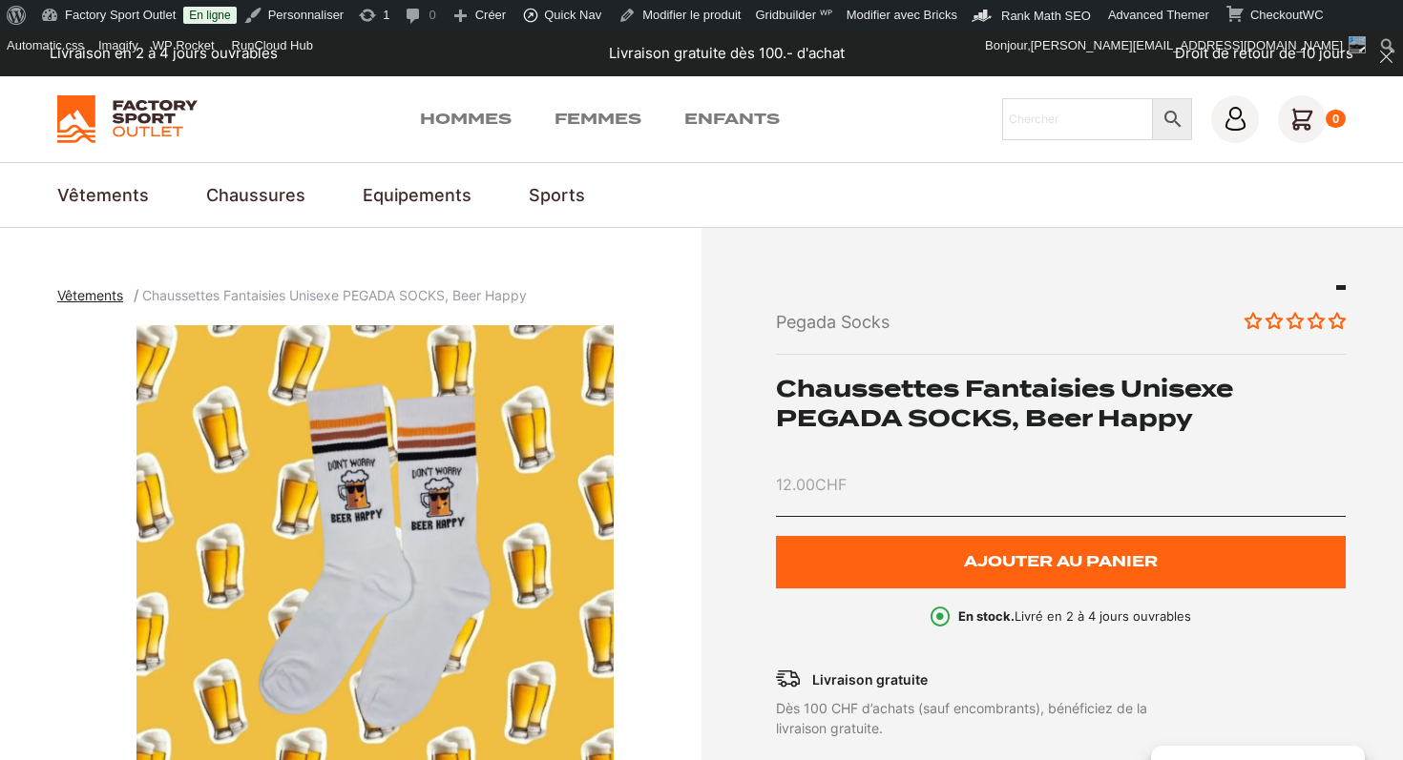
click at [122, 107] on img at bounding box center [127, 119] width 140 height 48
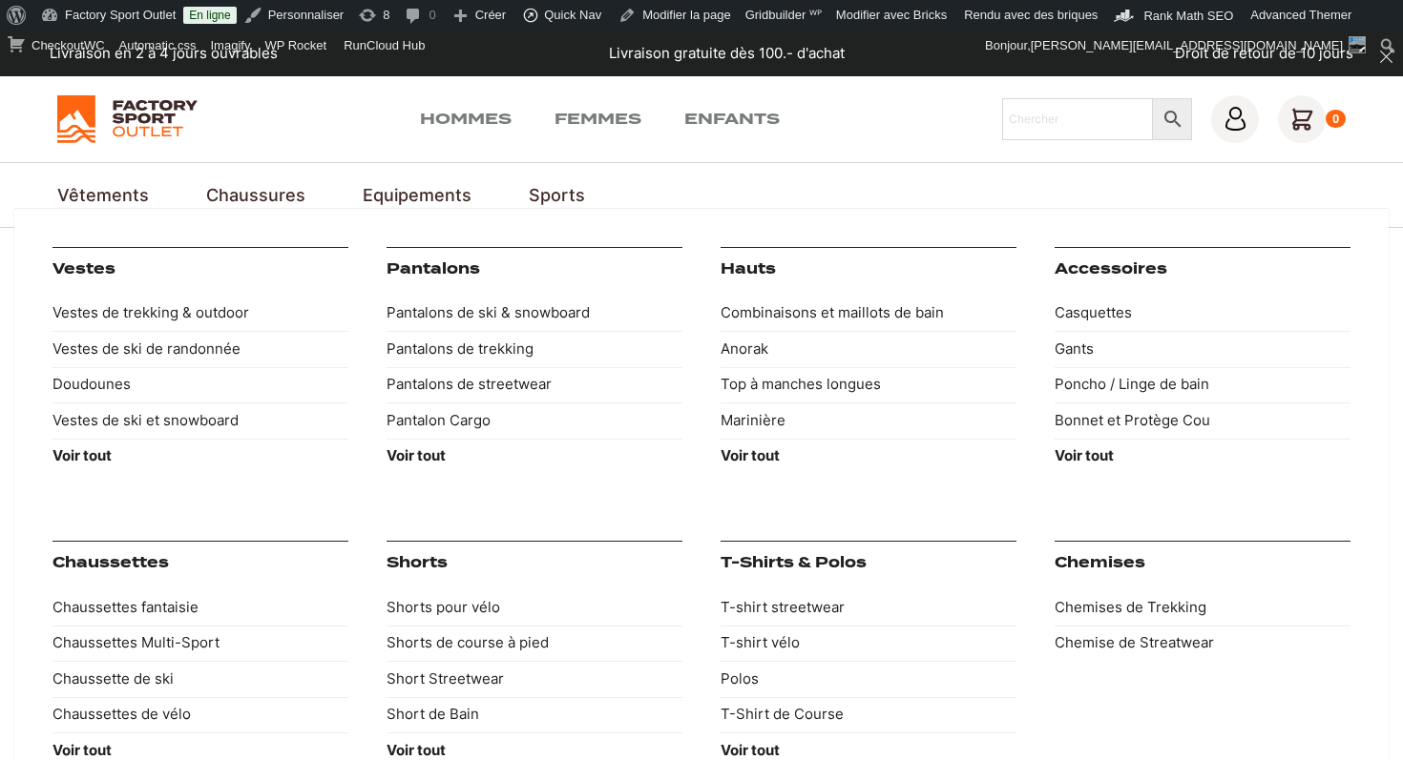
click at [120, 182] on link "Vêtements" at bounding box center [103, 195] width 92 height 26
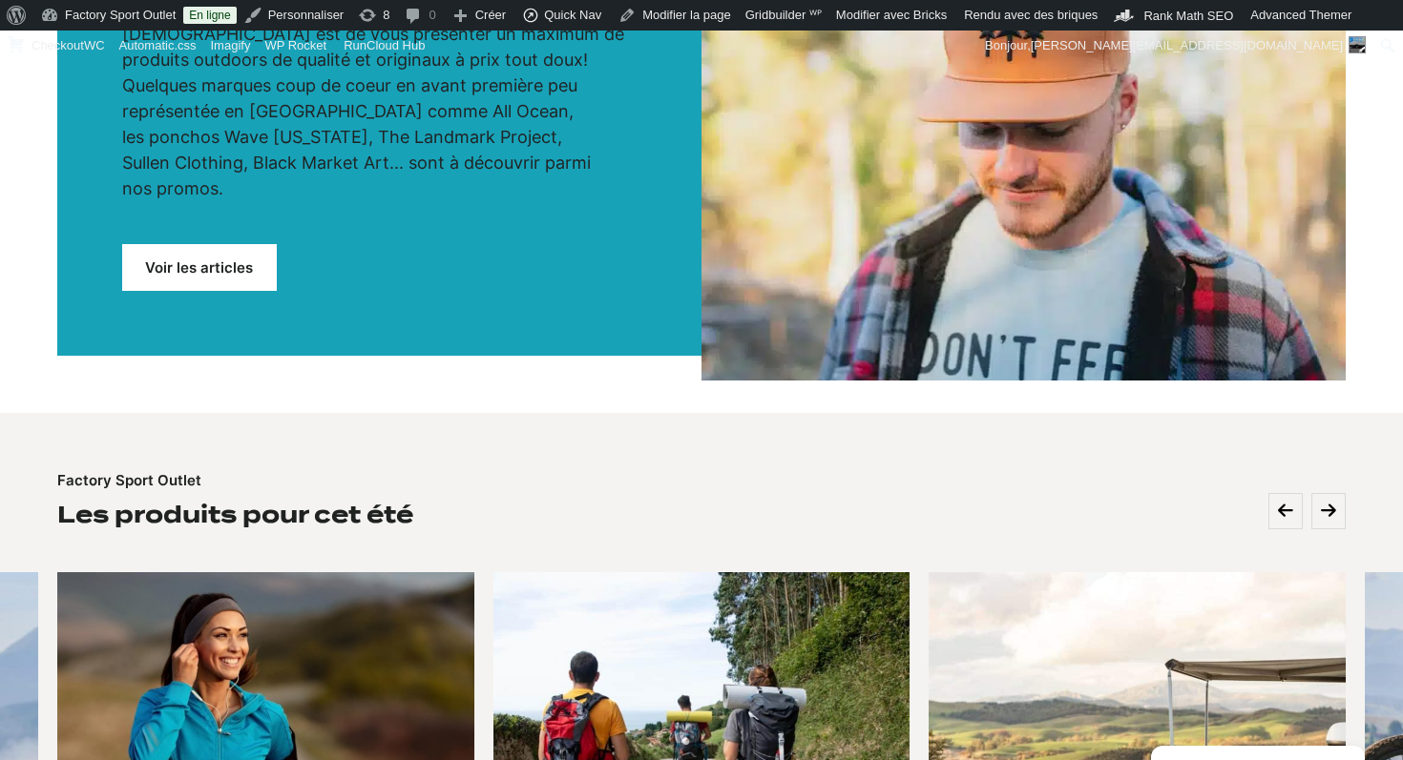
scroll to position [477, 0]
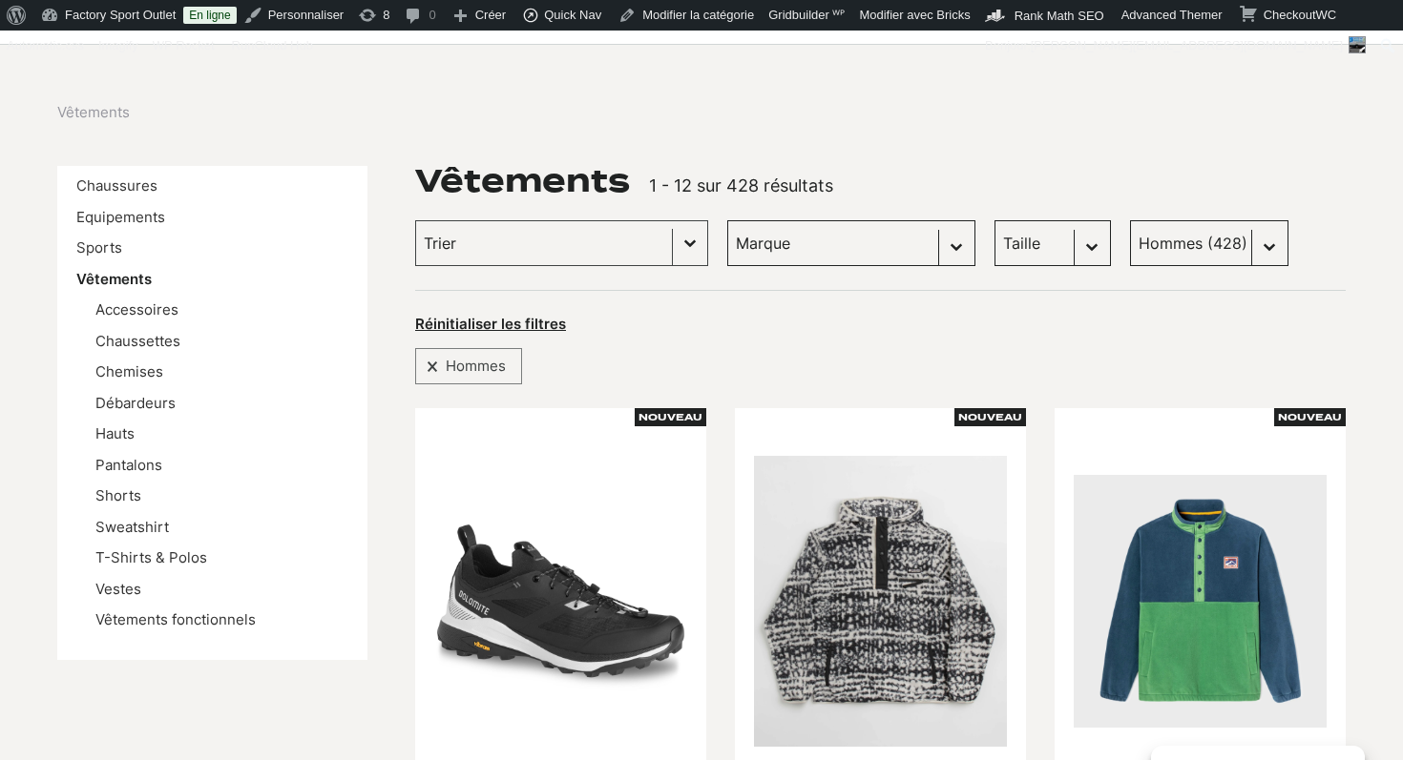
scroll to position [197, 0]
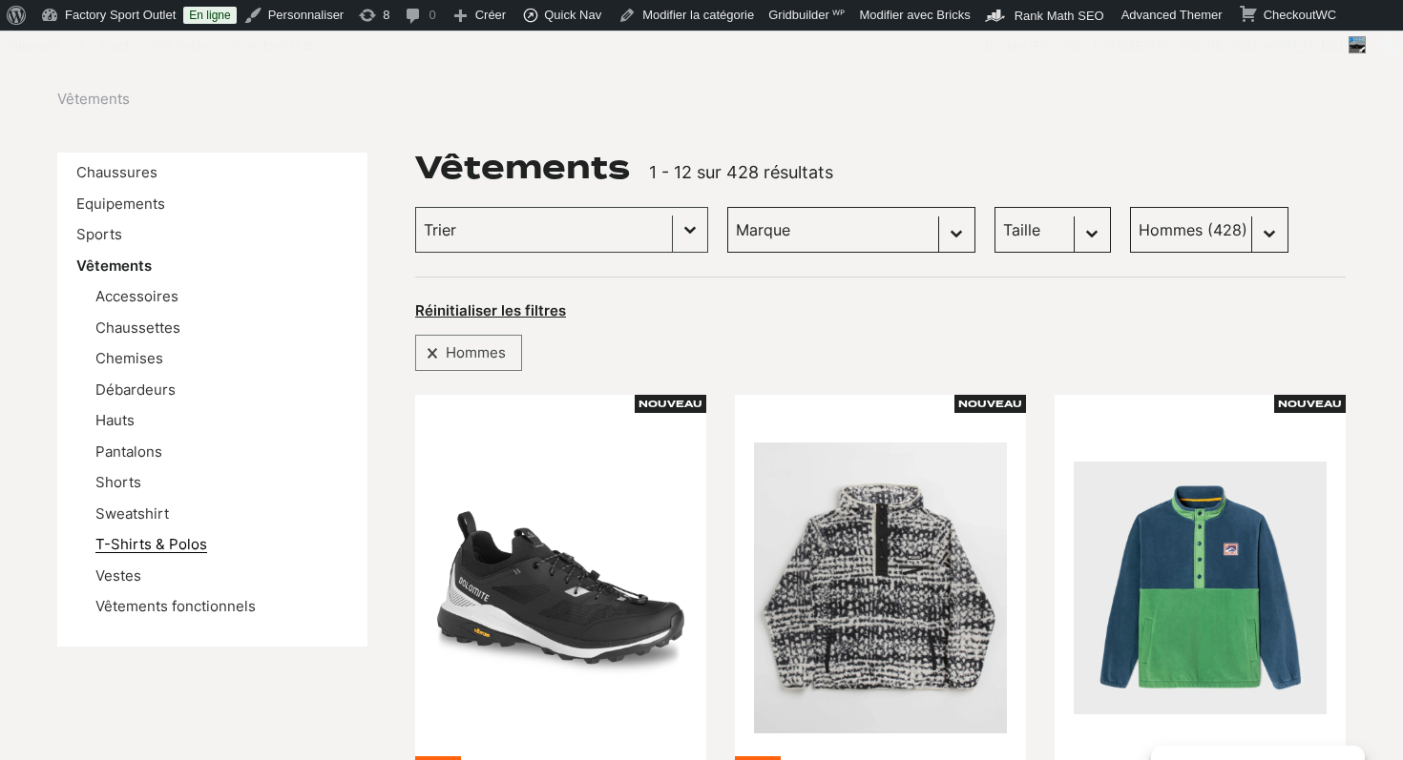
click at [140, 542] on link "T-Shirts & Polos" at bounding box center [151, 544] width 112 height 18
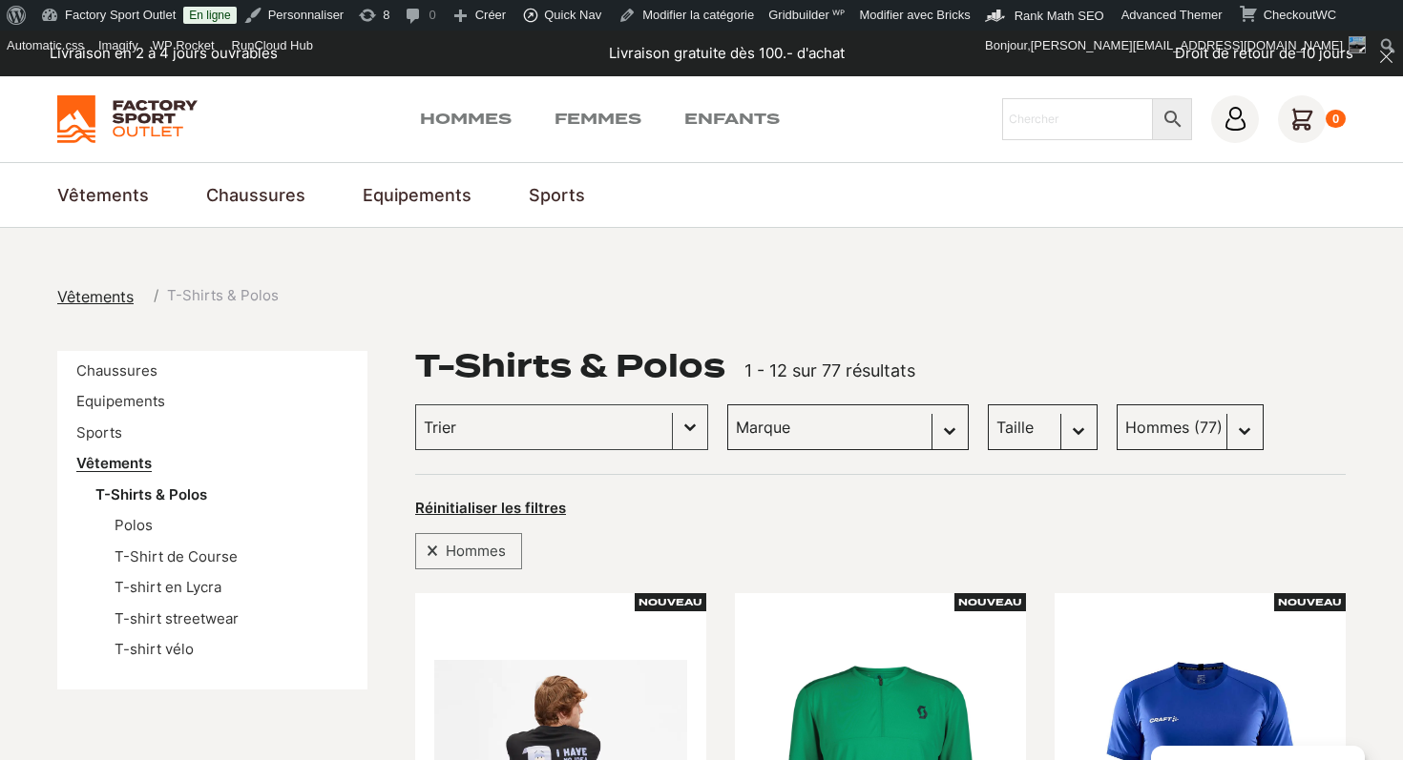
click at [115, 456] on link "Vêtements" at bounding box center [113, 463] width 75 height 18
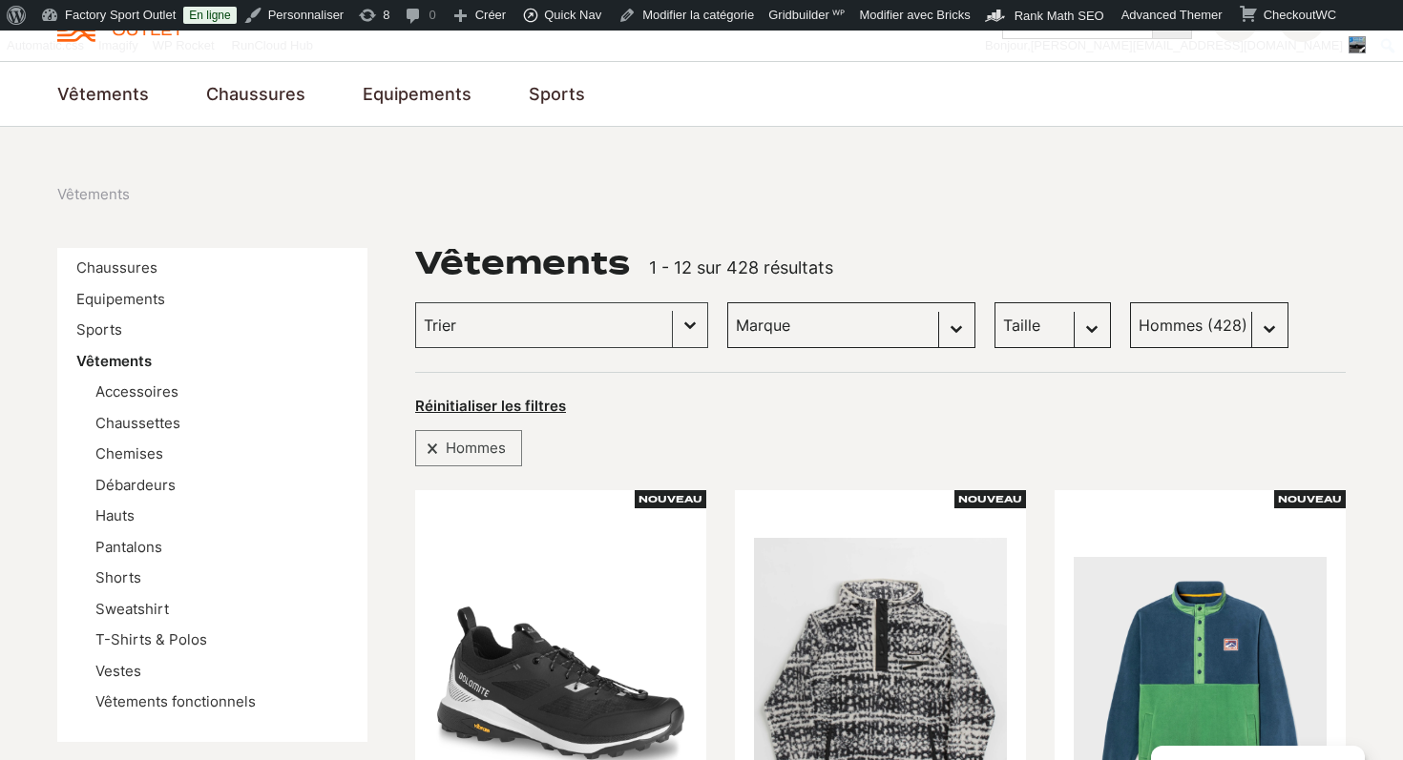
scroll to position [147, 0]
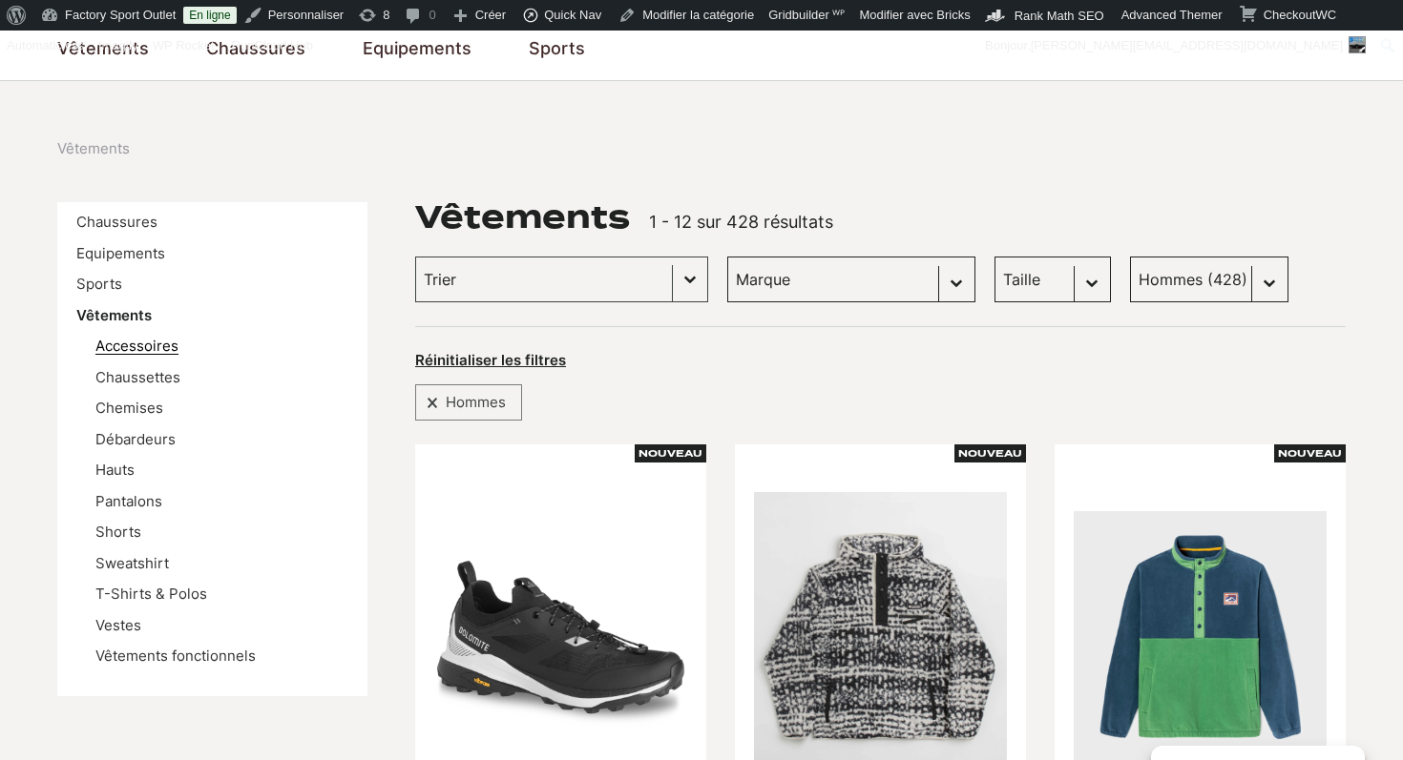
click at [164, 347] on link "Accessoires" at bounding box center [136, 346] width 83 height 18
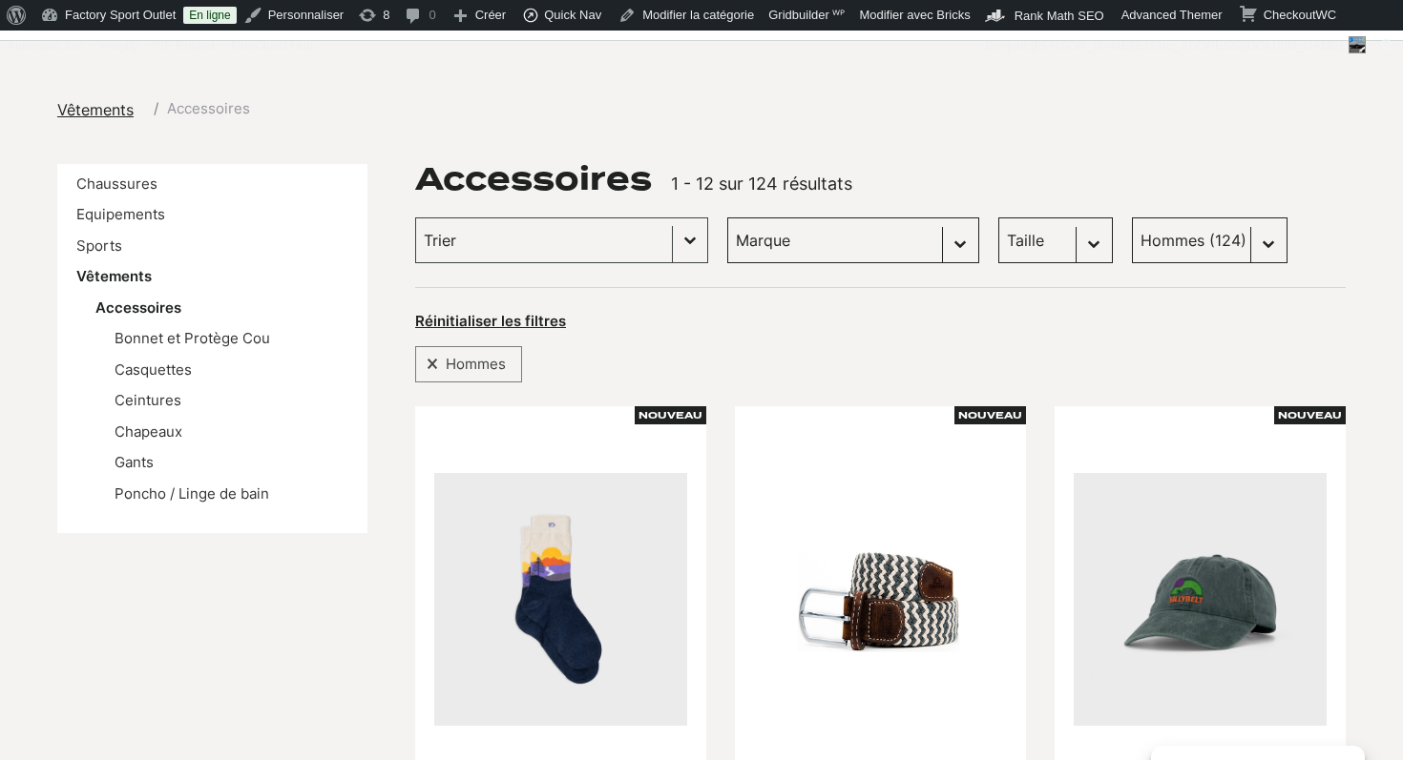
scroll to position [239, 0]
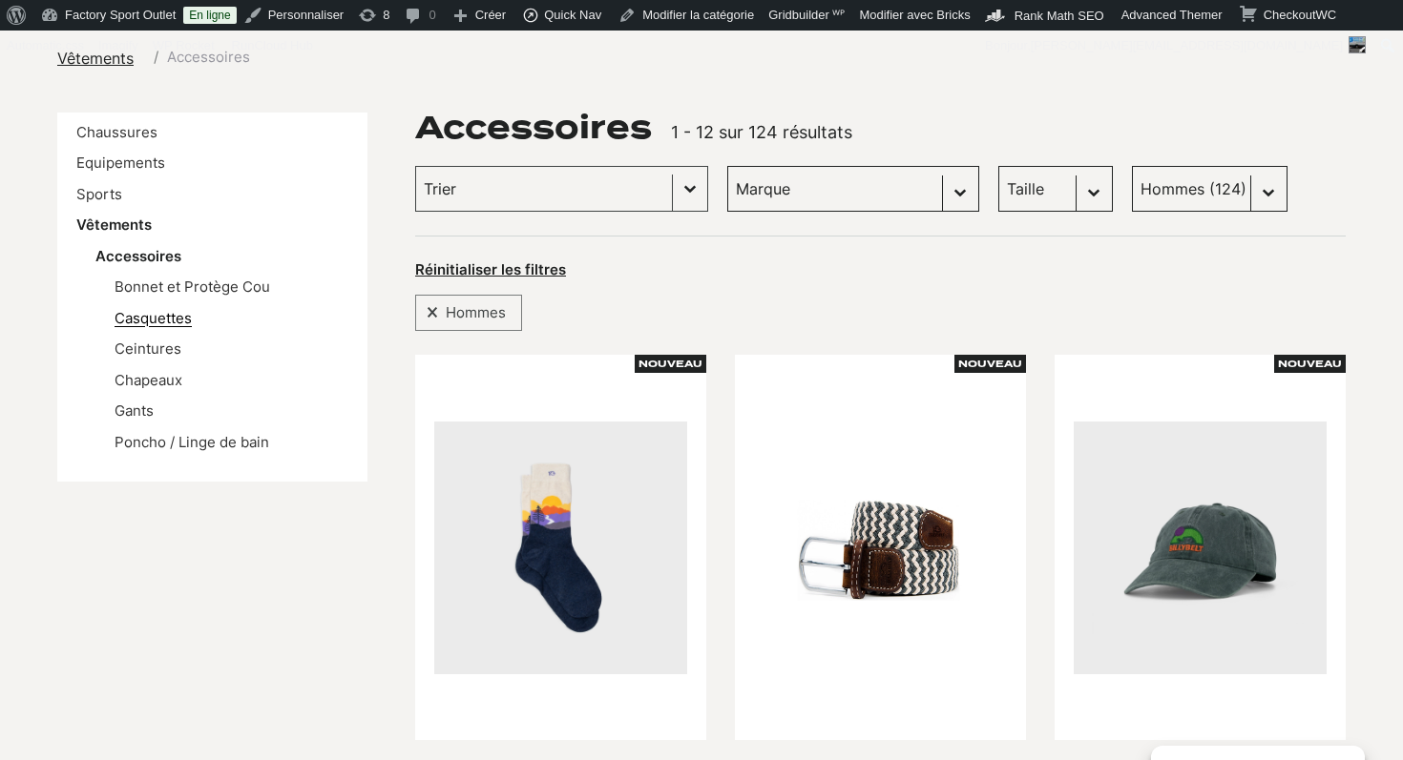
click at [174, 319] on link "Casquettes" at bounding box center [153, 318] width 77 height 18
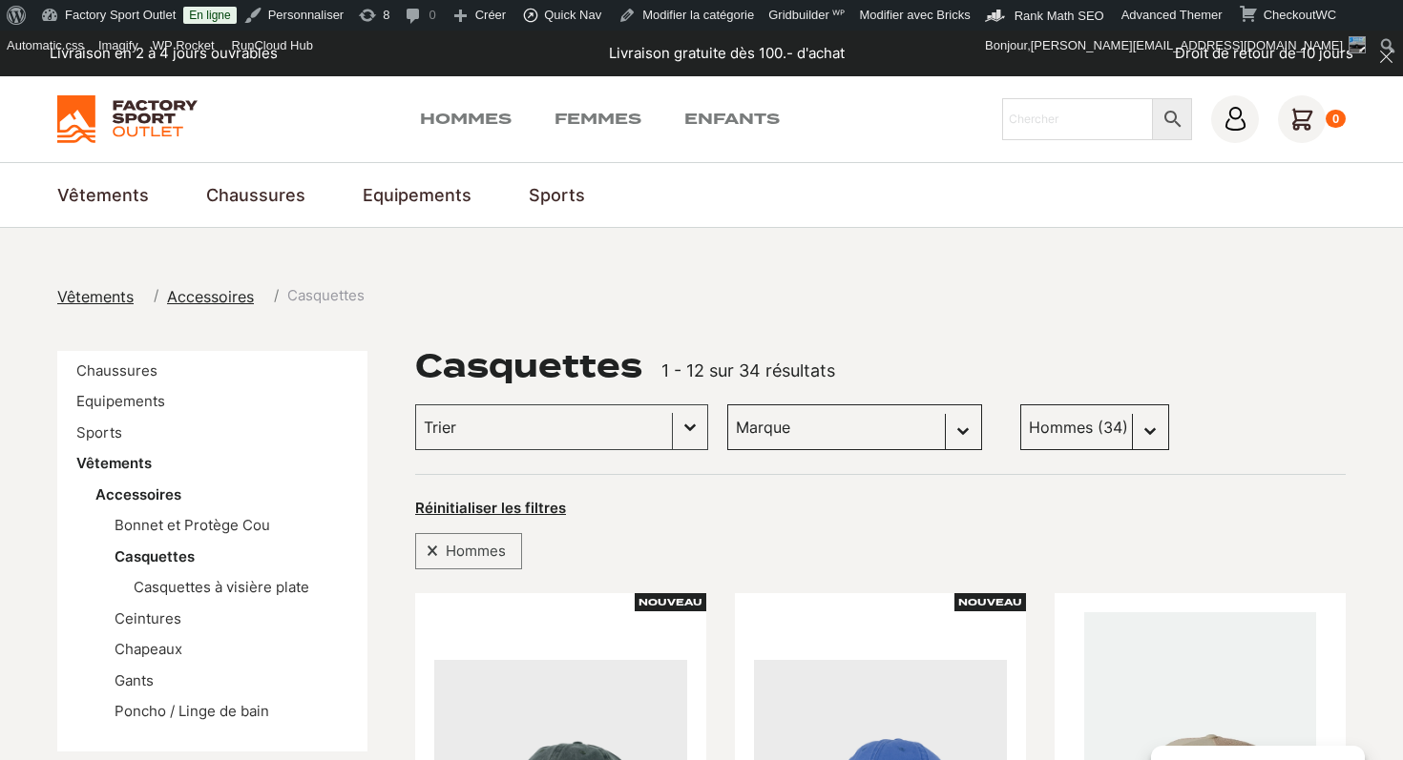
scroll to position [315, 0]
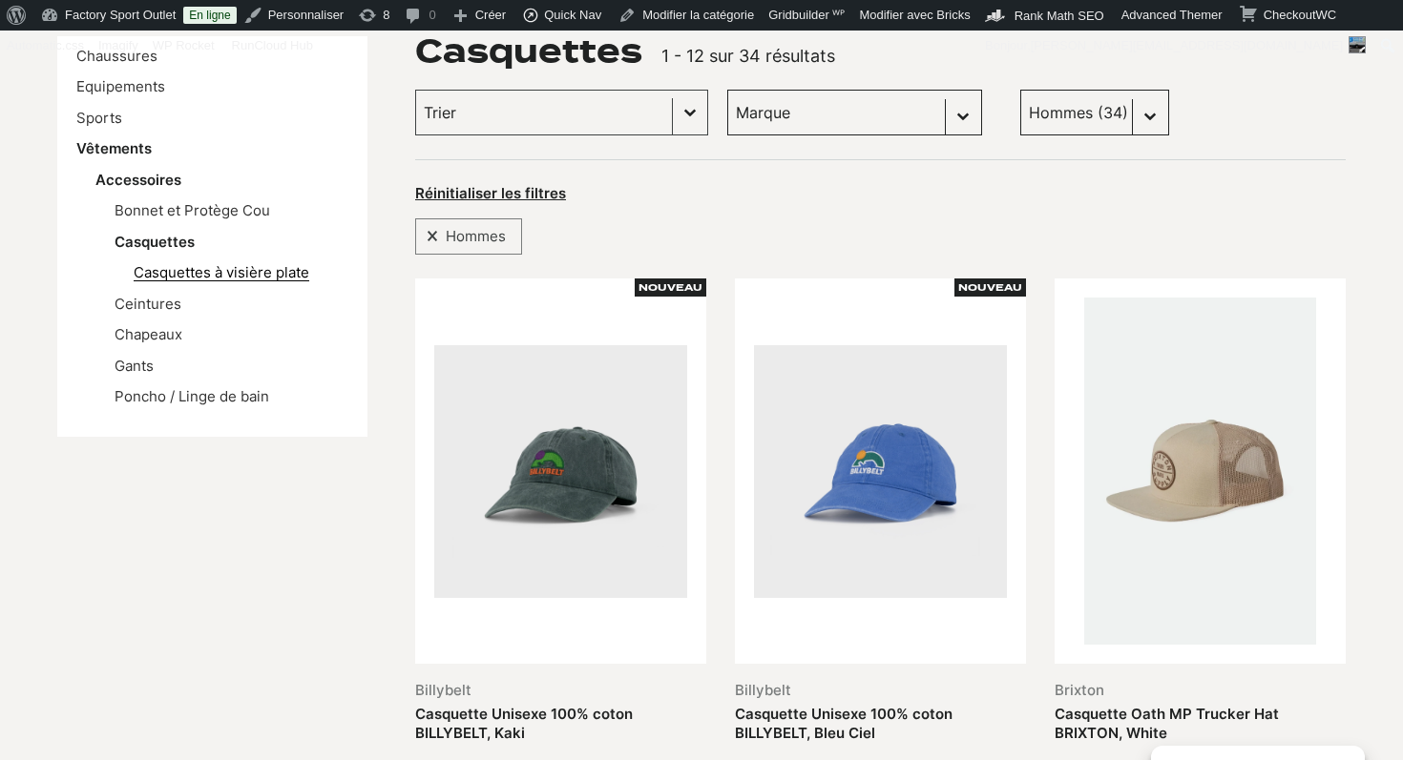
click at [235, 275] on link "Casquettes à visière plate" at bounding box center [222, 272] width 176 height 18
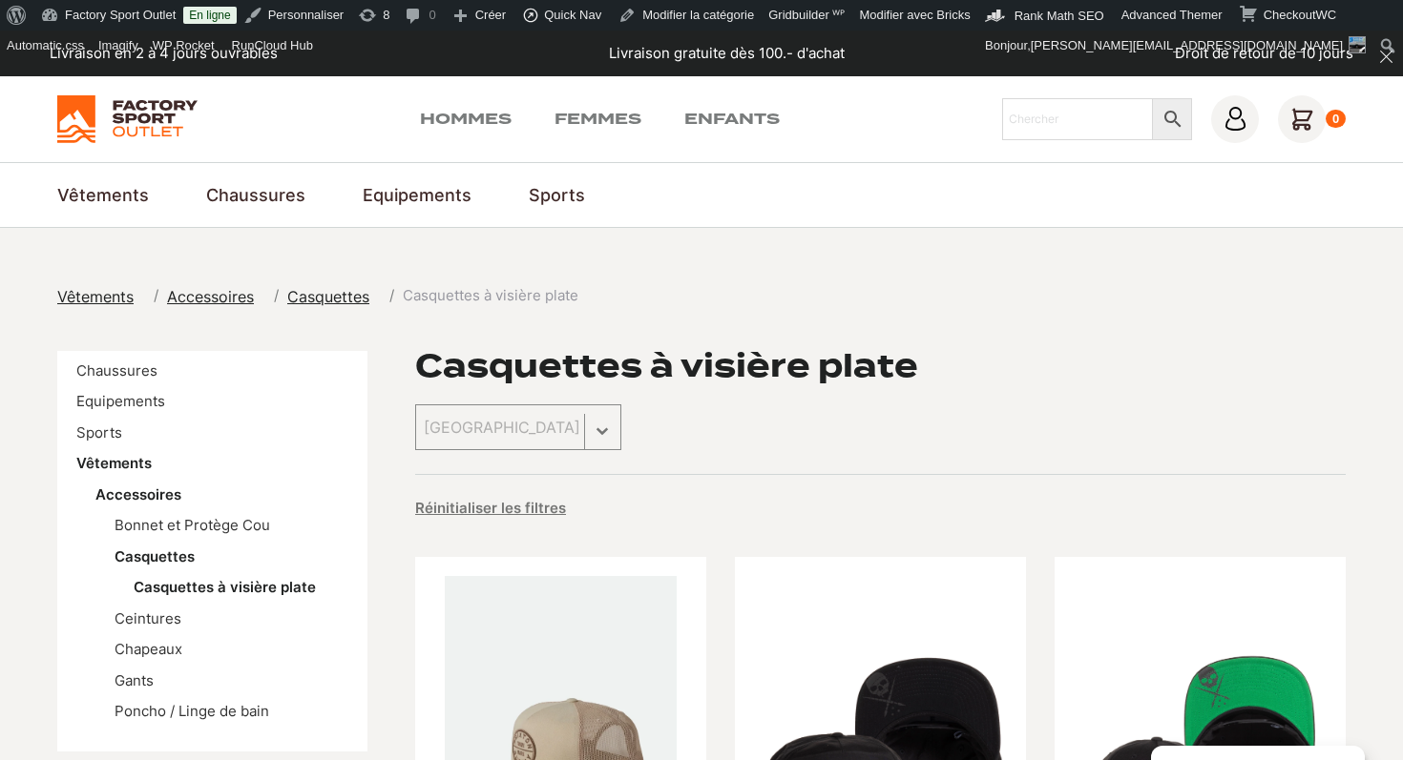
scroll to position [267, 0]
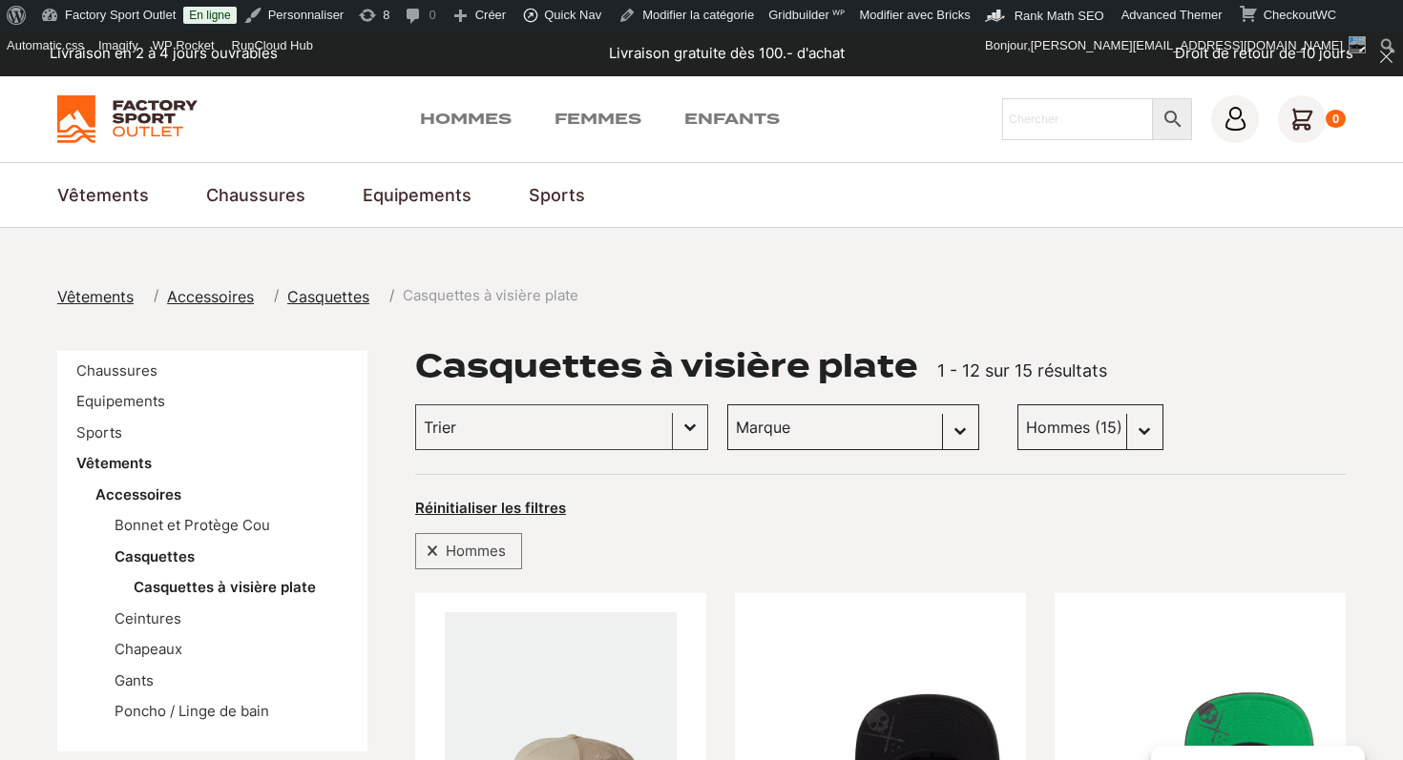
click at [128, 114] on img at bounding box center [127, 119] width 140 height 48
